Goal: Task Accomplishment & Management: Manage account settings

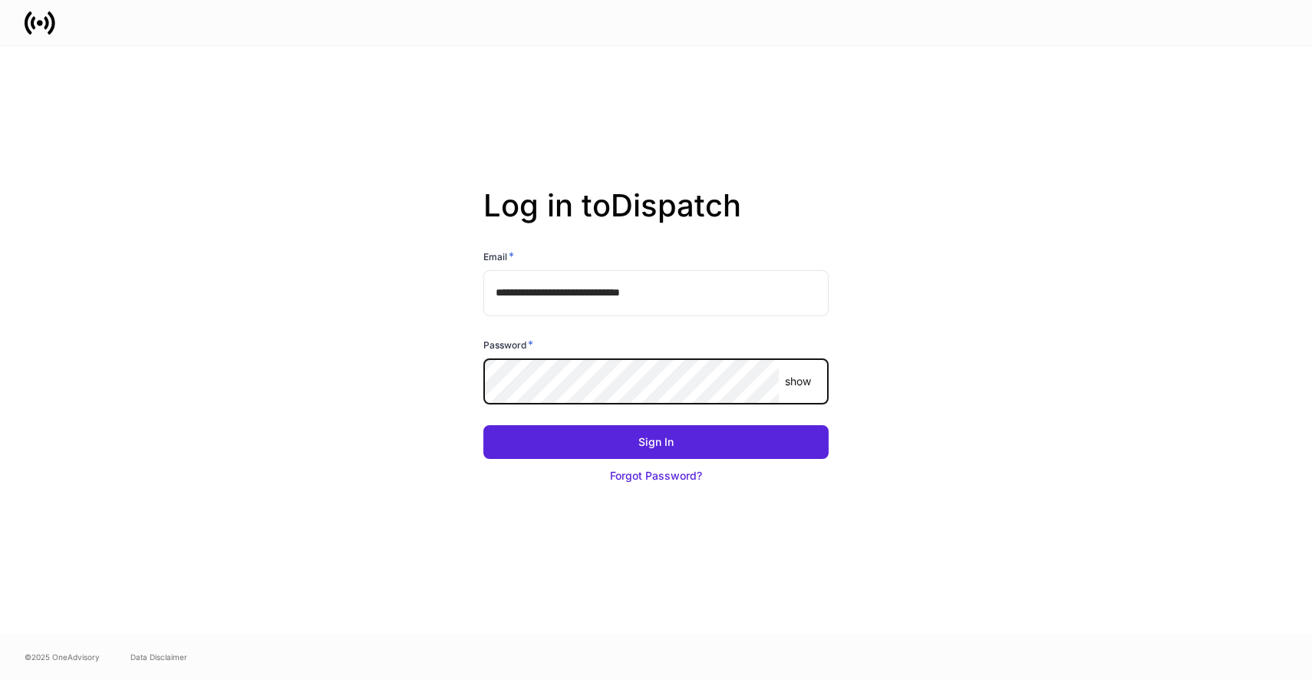
click at [483, 425] on button "Sign In" at bounding box center [655, 442] width 345 height 34
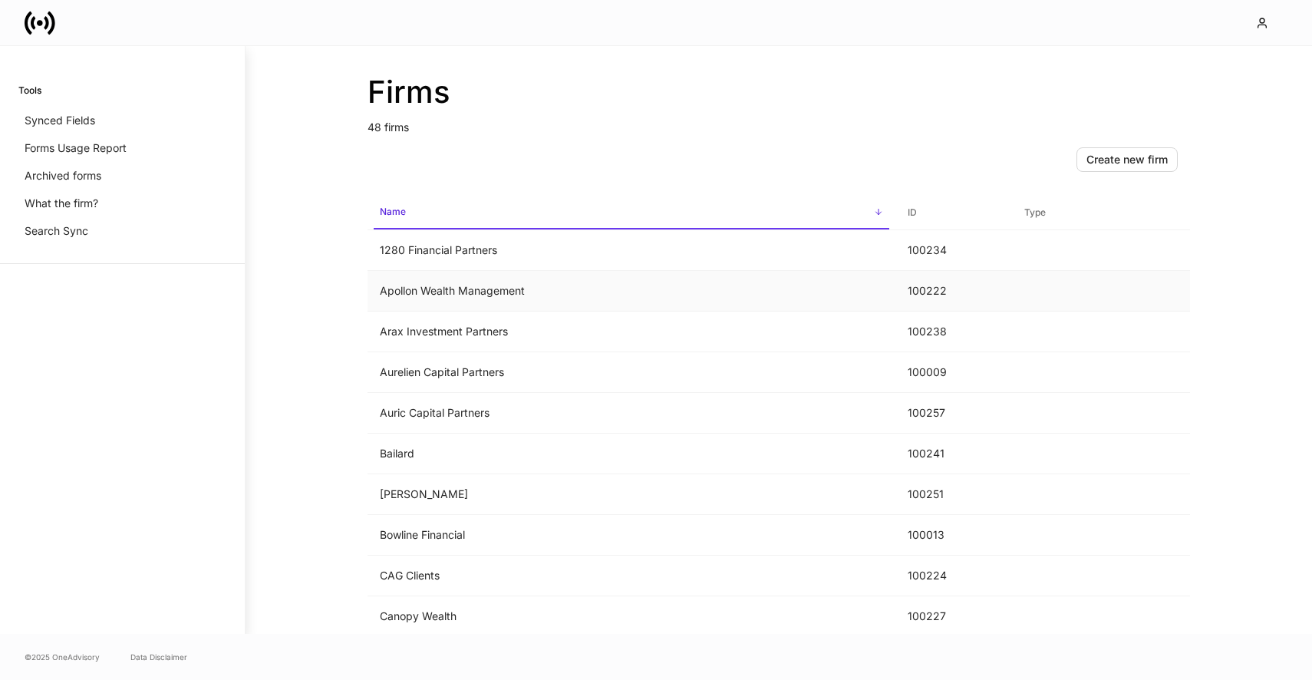
scroll to position [1557, 0]
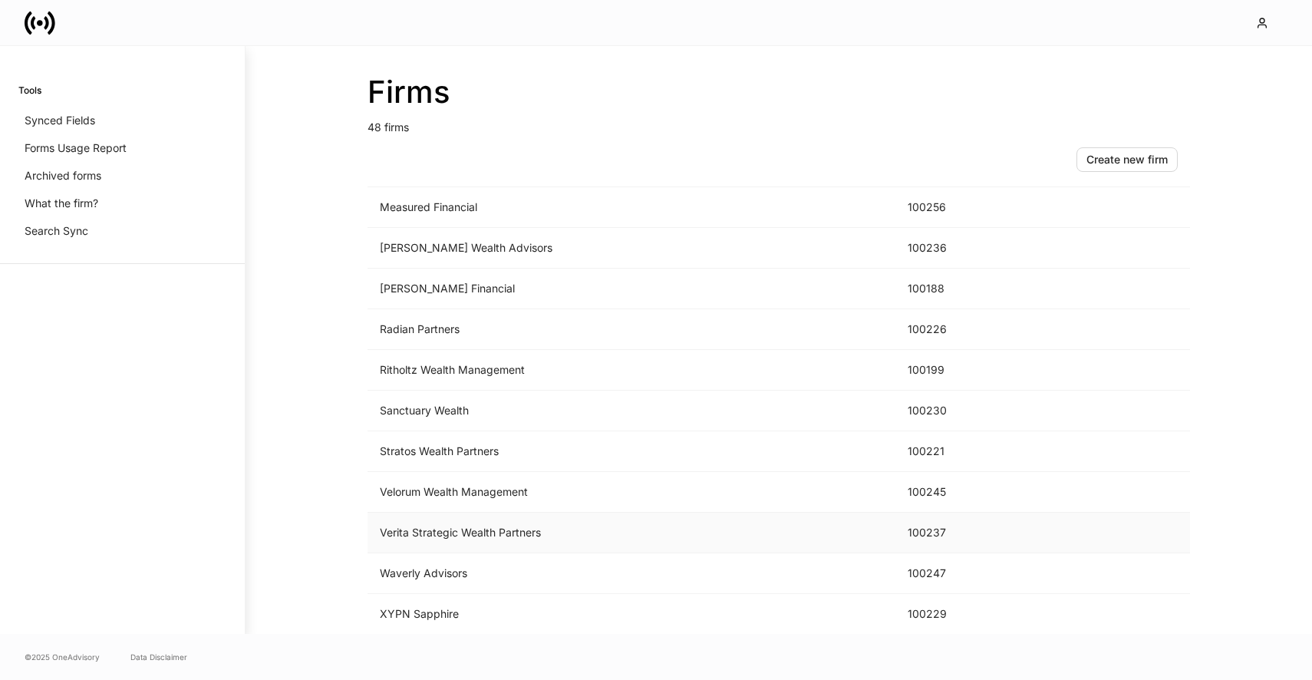
click at [509, 539] on td "Verita Strategic Wealth Partners" at bounding box center [632, 533] width 528 height 41
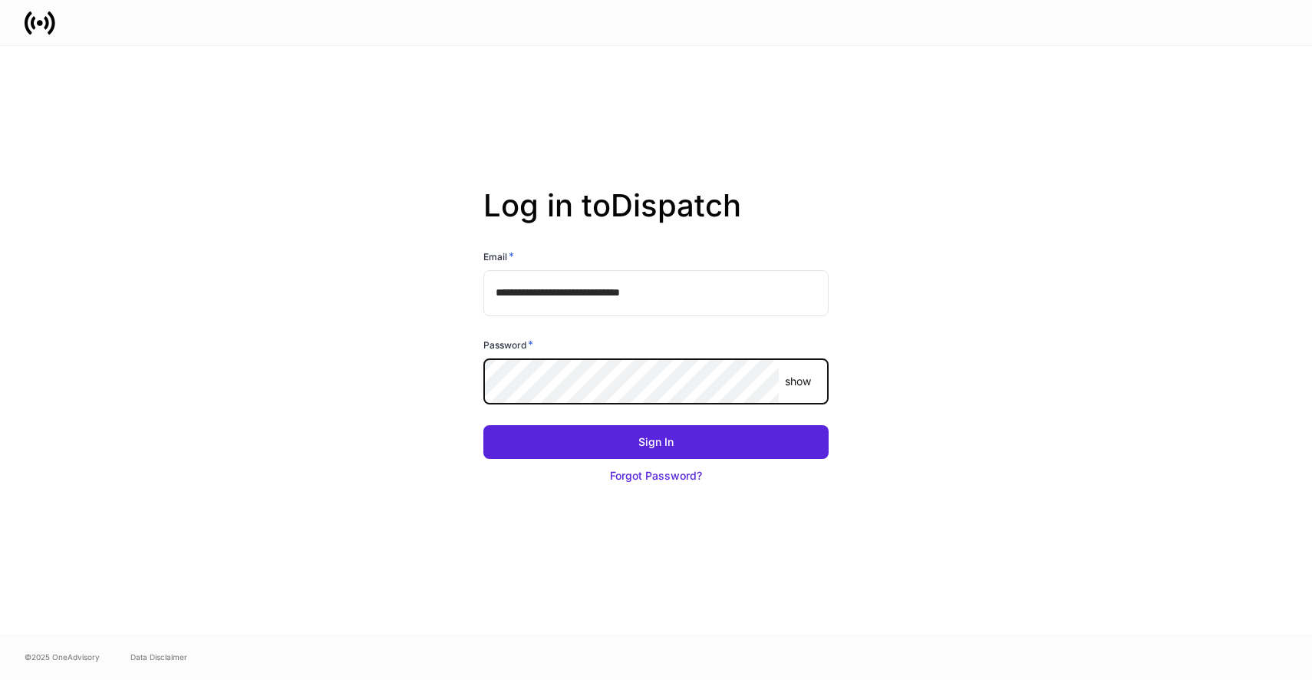
click at [483, 425] on button "Sign In" at bounding box center [655, 442] width 345 height 34
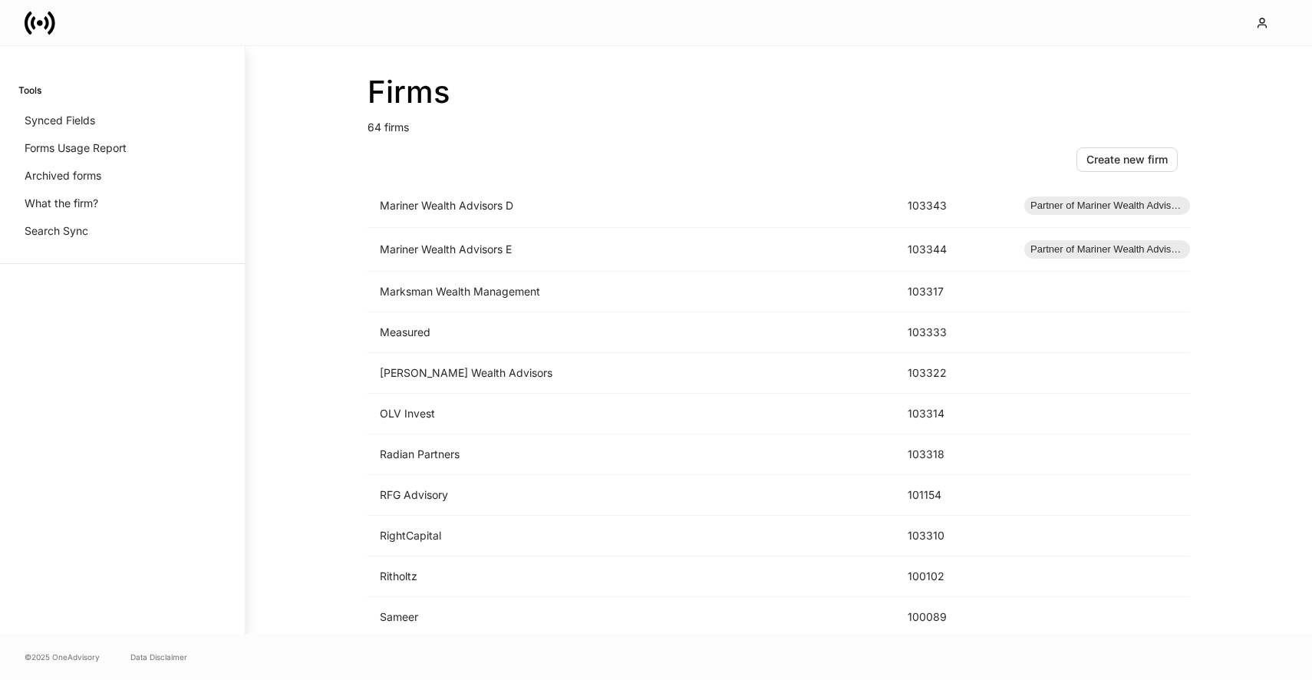
scroll to position [2223, 0]
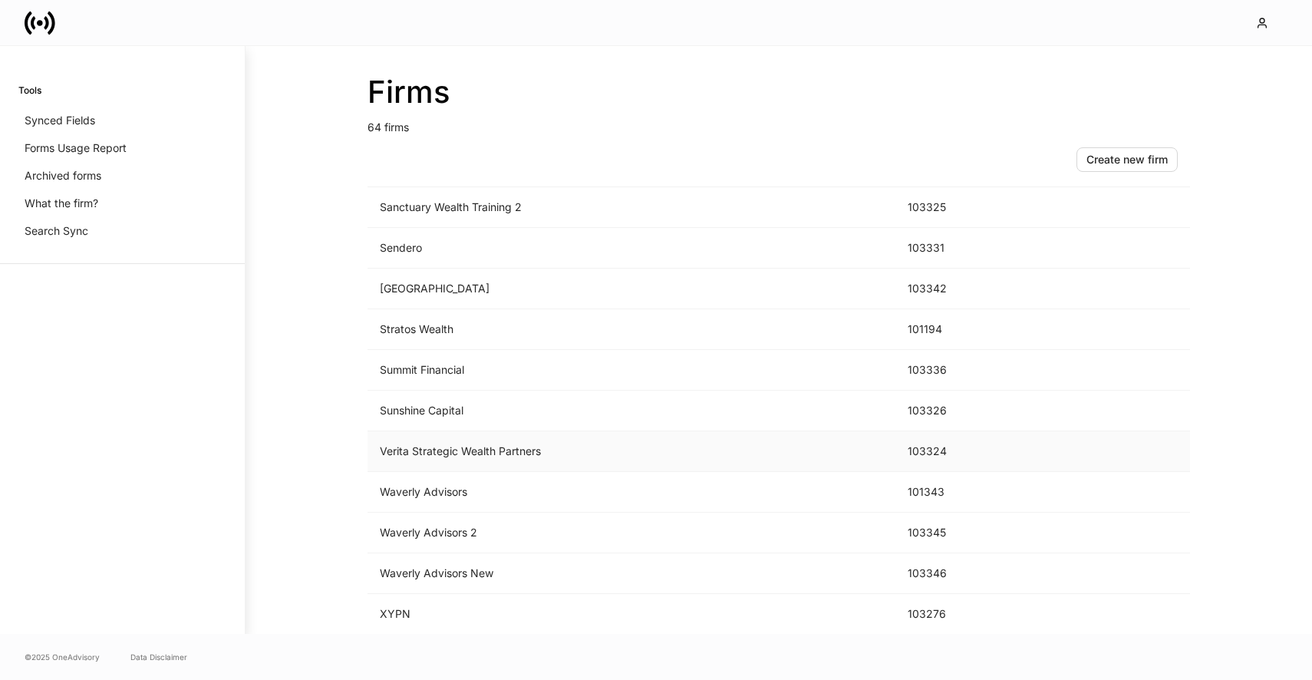
click at [494, 469] on td "Verita Strategic Wealth Partners" at bounding box center [632, 451] width 528 height 41
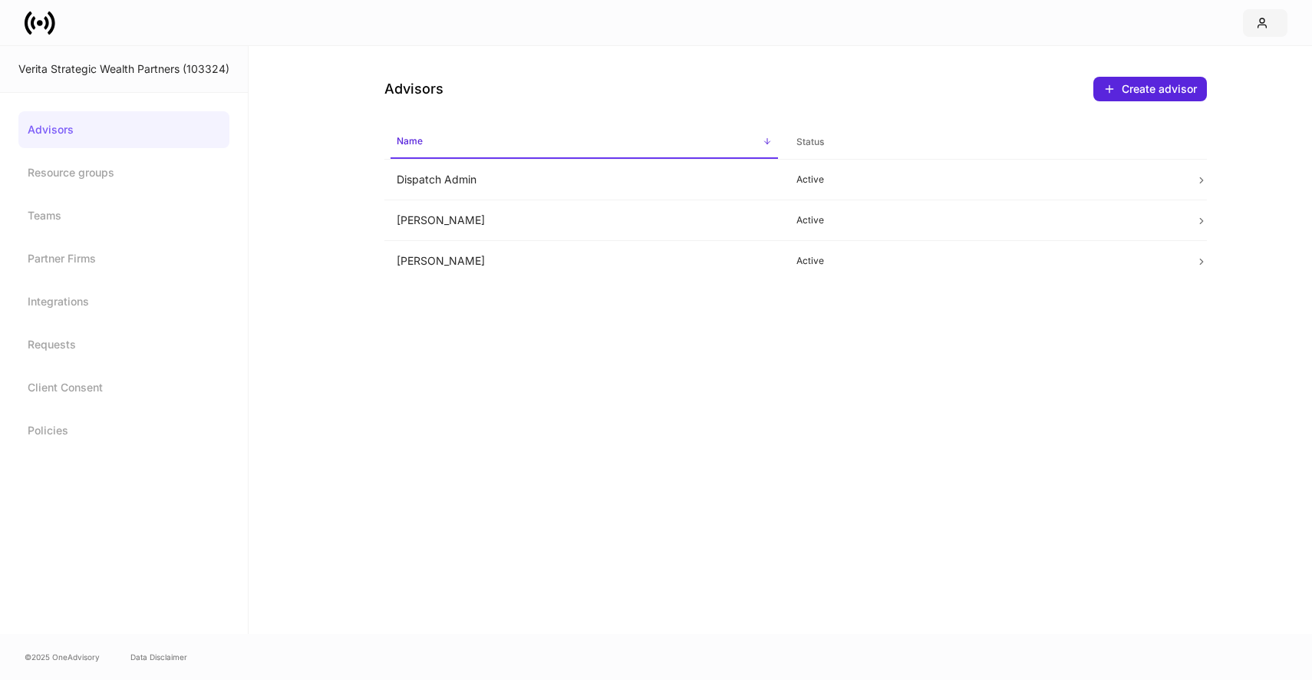
click at [1257, 15] on button "button" at bounding box center [1265, 23] width 45 height 28
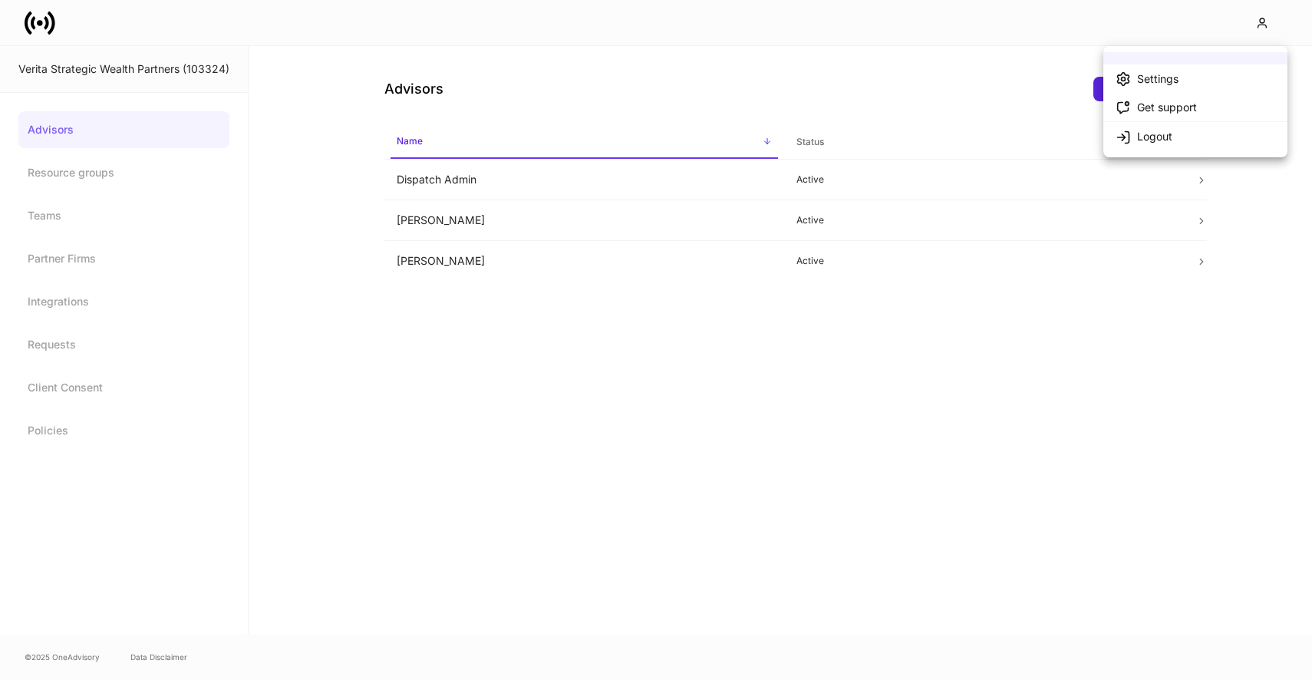
click at [937, 113] on div at bounding box center [656, 340] width 1312 height 680
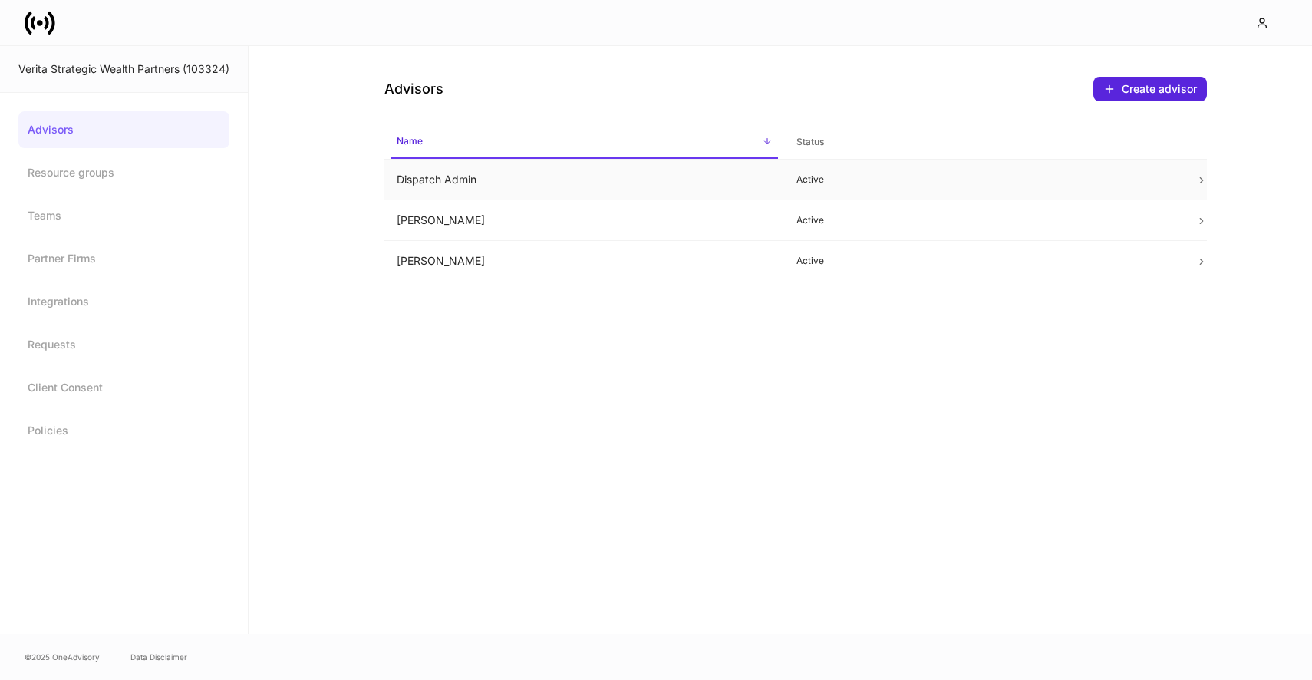
click at [764, 169] on td "Dispatch Admin" at bounding box center [584, 180] width 400 height 41
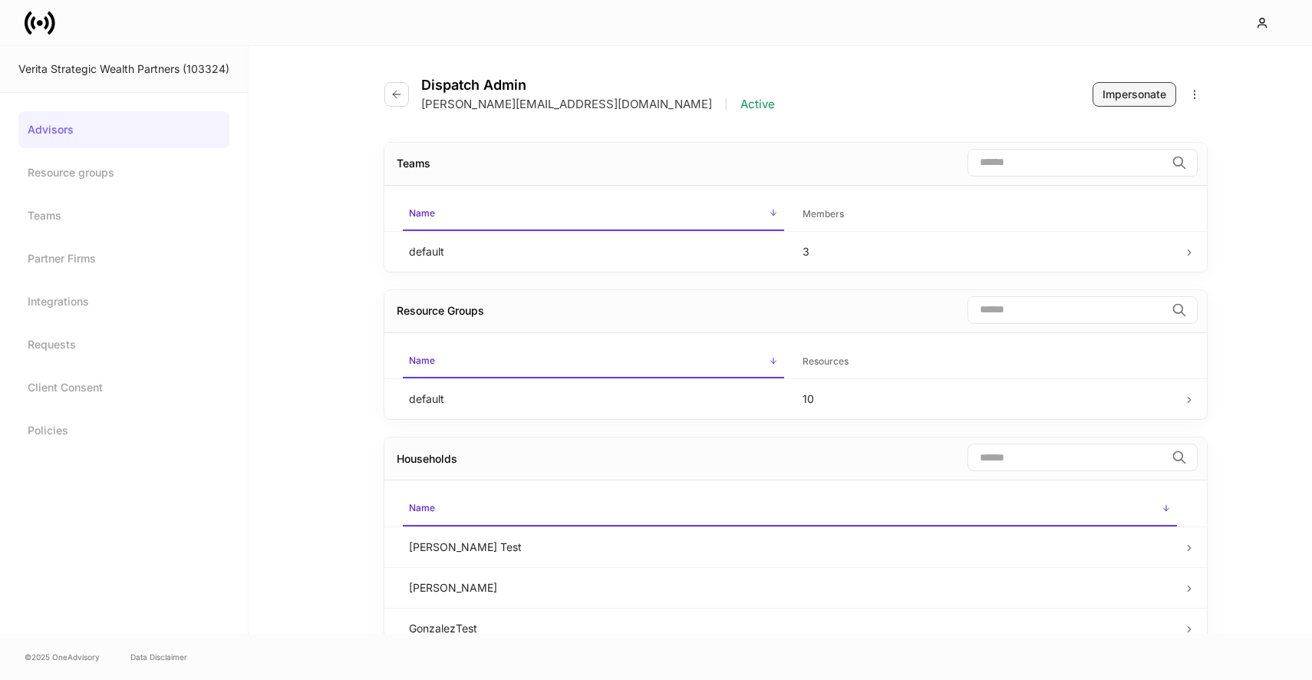
click at [1147, 89] on div "Impersonate" at bounding box center [1135, 94] width 64 height 15
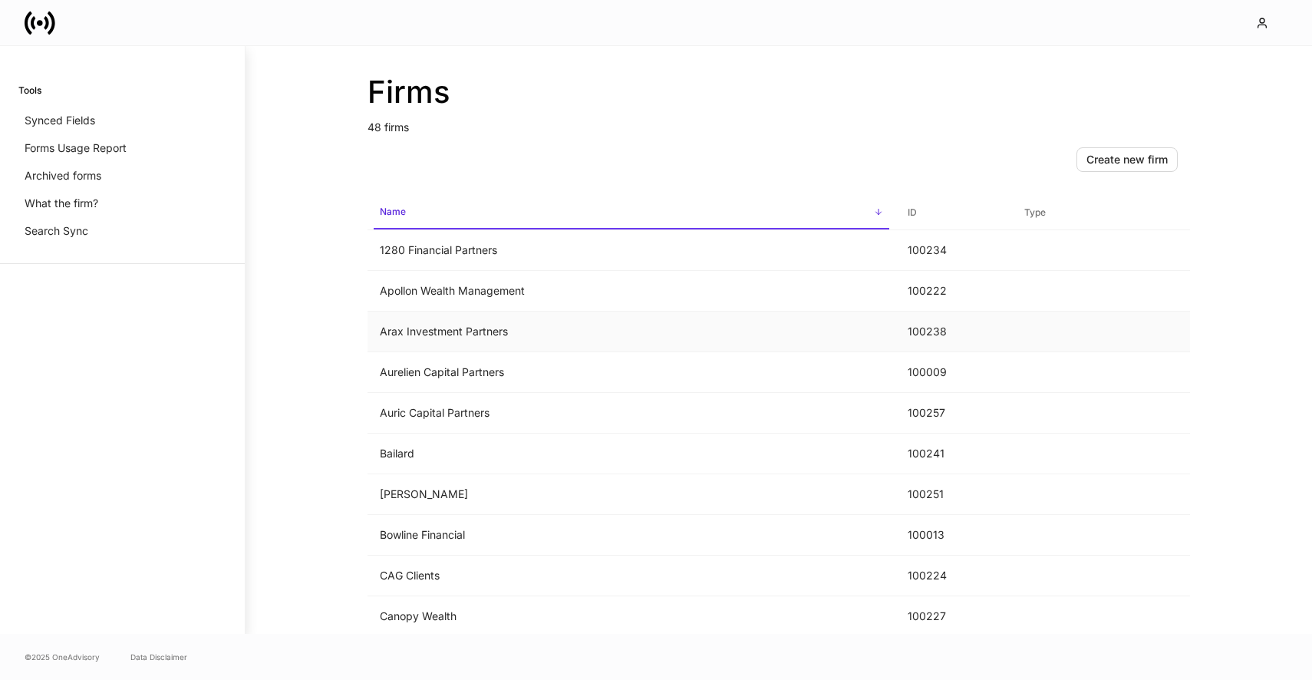
scroll to position [1557, 0]
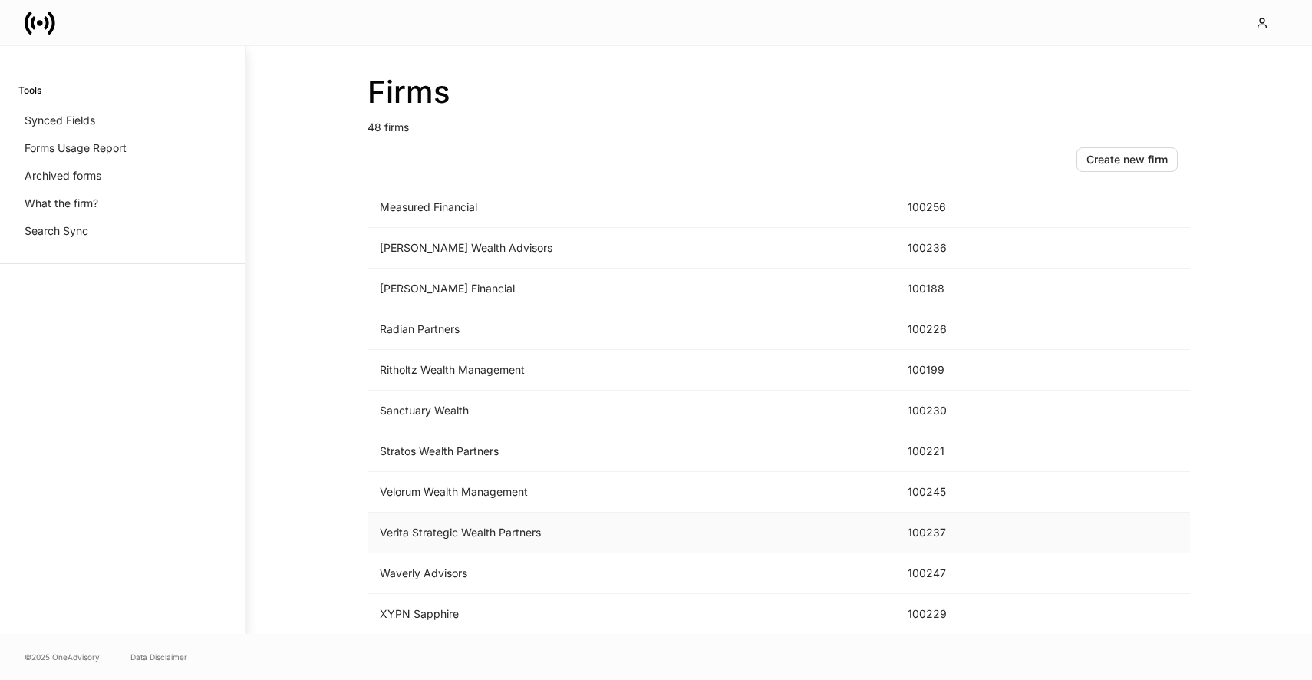
click at [480, 526] on td "Verita Strategic Wealth Partners" at bounding box center [632, 533] width 528 height 41
